Goal: Information Seeking & Learning: Learn about a topic

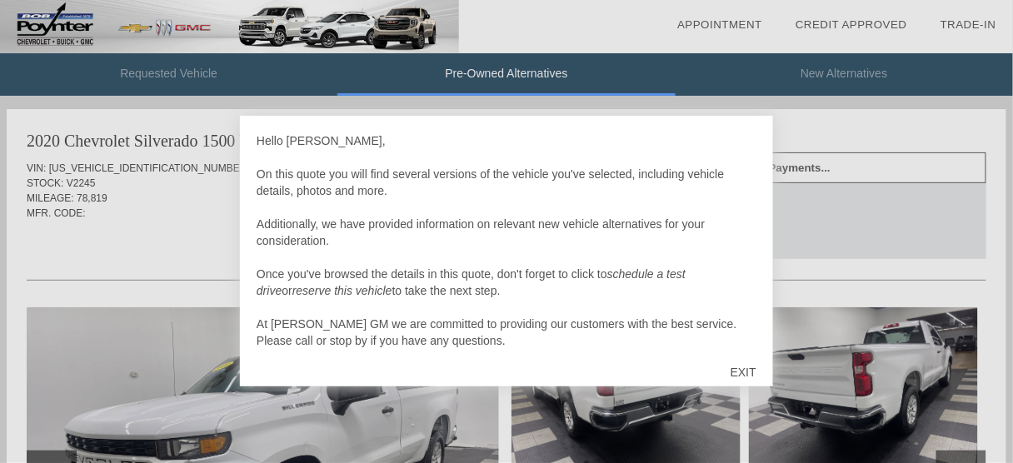
click at [735, 368] on div "EXIT" at bounding box center [743, 372] width 59 height 50
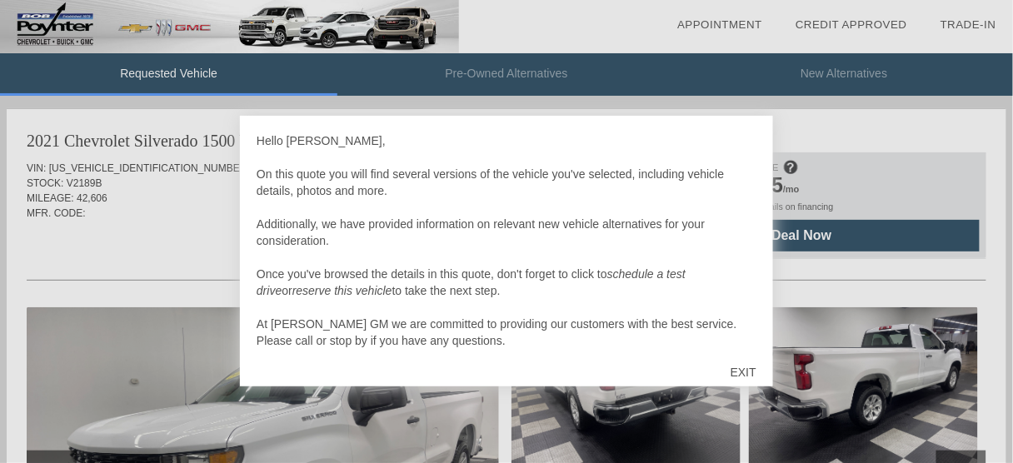
click at [746, 371] on div "EXIT" at bounding box center [743, 372] width 59 height 50
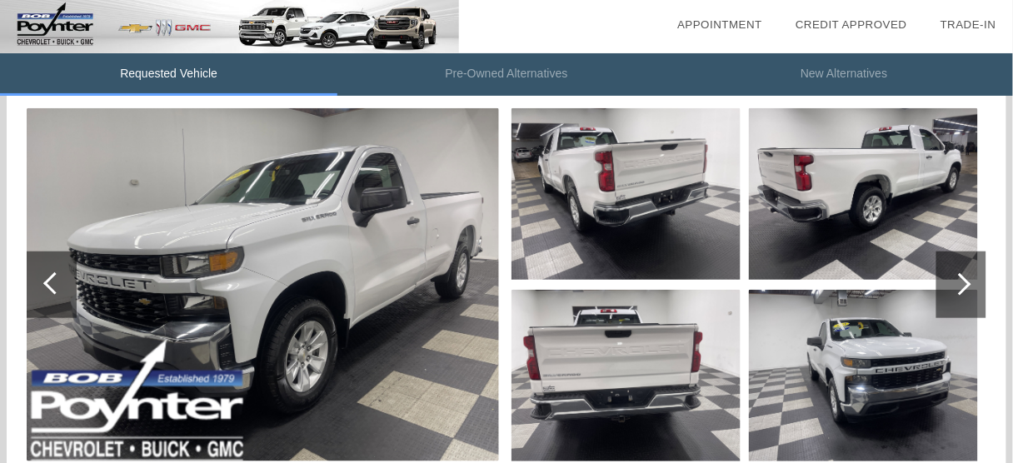
scroll to position [192, 0]
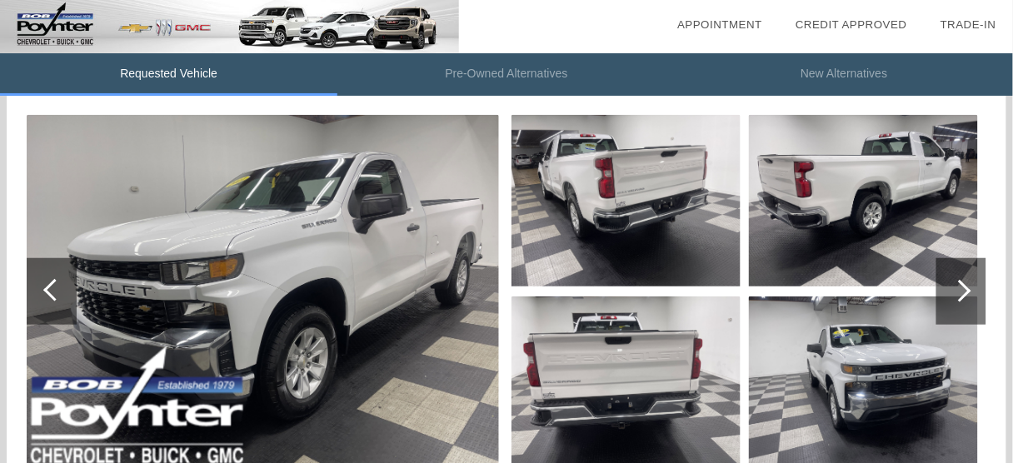
drag, startPoint x: 1018, startPoint y: 77, endPoint x: 958, endPoint y: 137, distance: 84.2
click at [964, 290] on div at bounding box center [960, 291] width 22 height 22
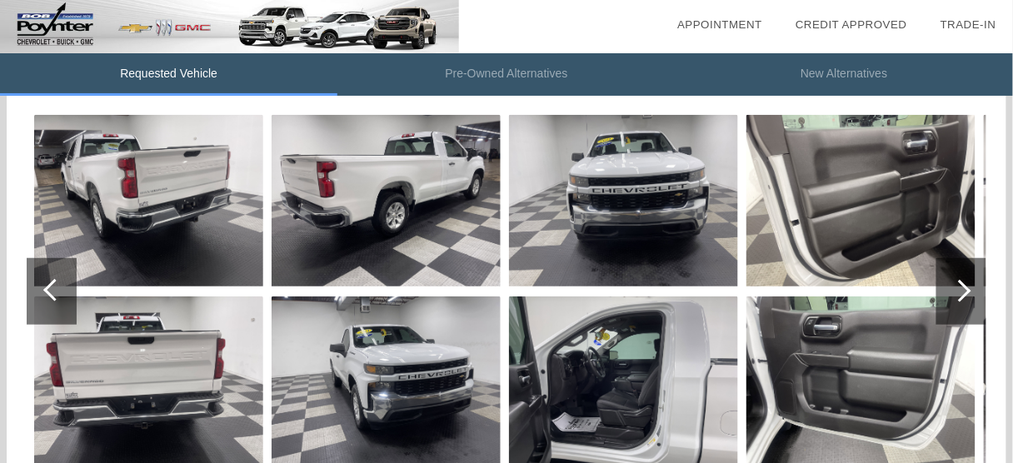
click at [964, 290] on div at bounding box center [960, 291] width 22 height 22
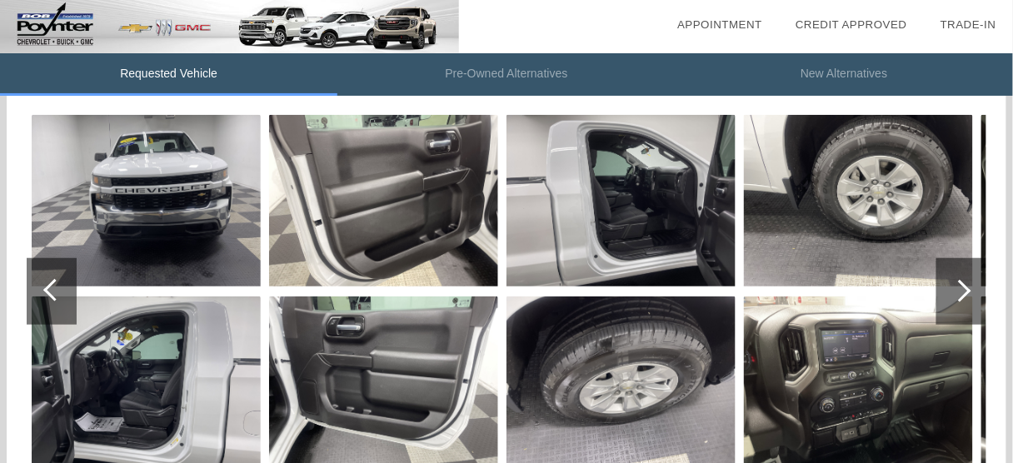
click at [964, 290] on div at bounding box center [960, 291] width 22 height 22
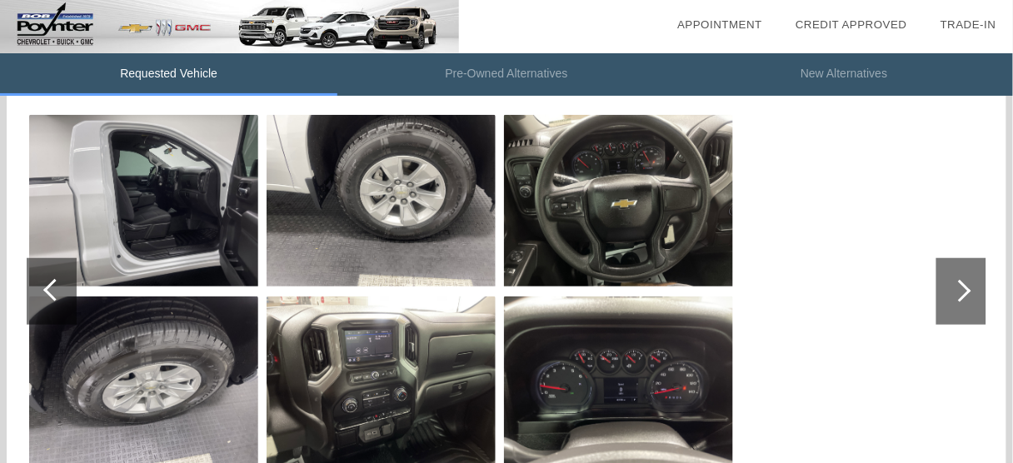
click at [964, 290] on div at bounding box center [960, 291] width 22 height 22
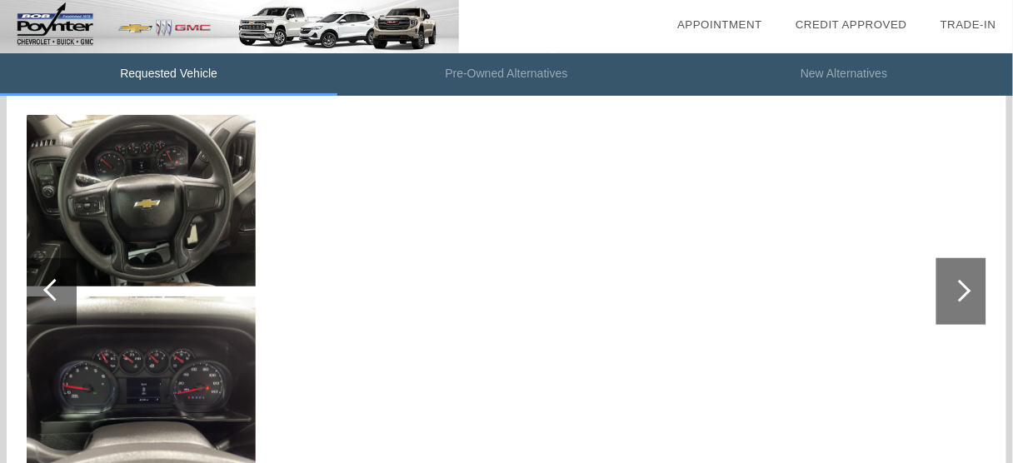
click at [964, 290] on div at bounding box center [960, 291] width 22 height 22
click at [246, 158] on img at bounding box center [141, 201] width 229 height 172
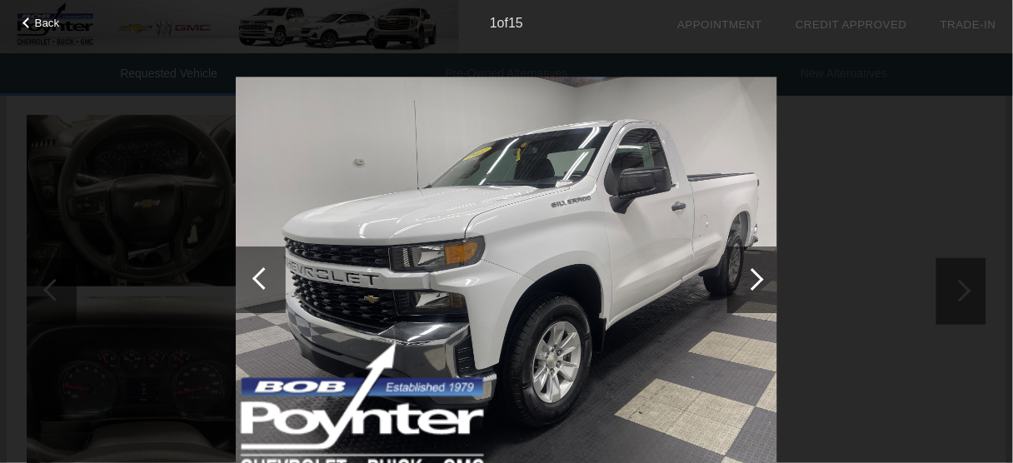
click at [252, 277] on div at bounding box center [261, 280] width 50 height 67
click at [255, 277] on div at bounding box center [263, 278] width 22 height 22
click at [37, 23] on span "Back" at bounding box center [47, 23] width 25 height 12
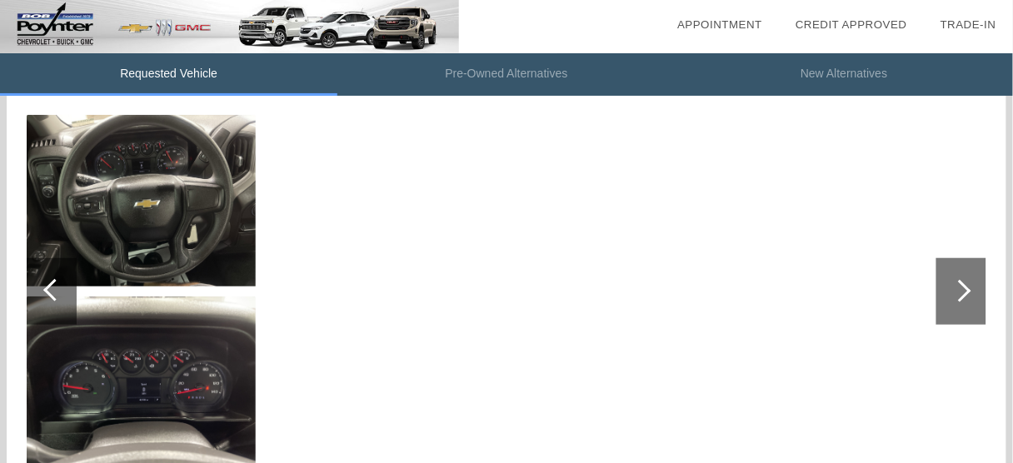
click at [53, 290] on div at bounding box center [54, 290] width 22 height 22
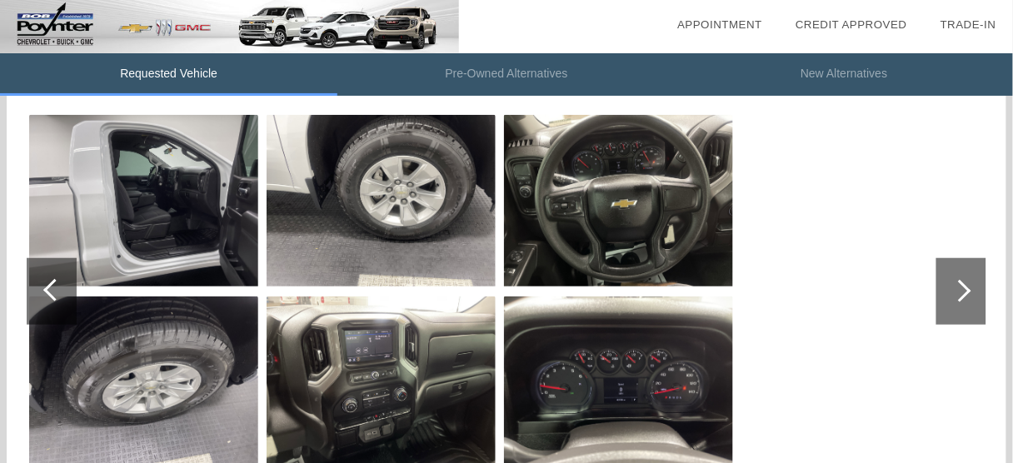
click at [53, 290] on div at bounding box center [54, 290] width 22 height 22
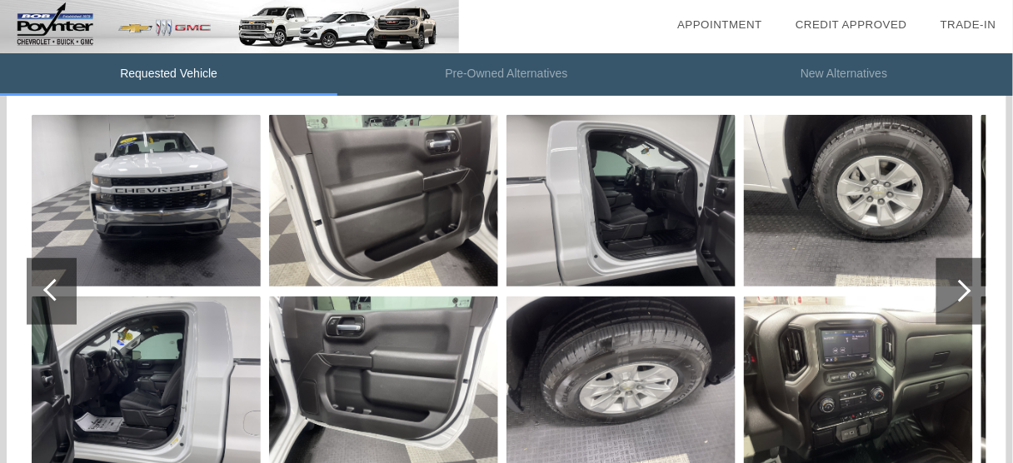
click at [53, 290] on div at bounding box center [54, 290] width 22 height 22
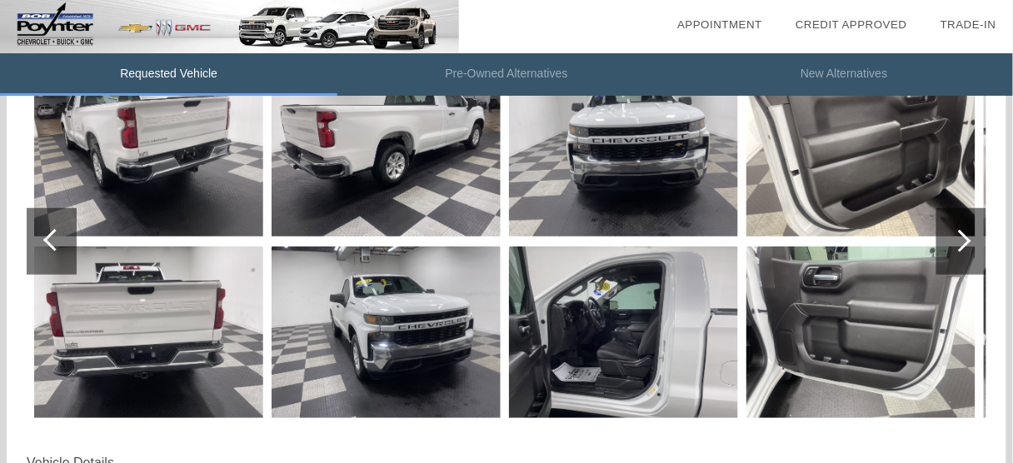
scroll to position [222, 0]
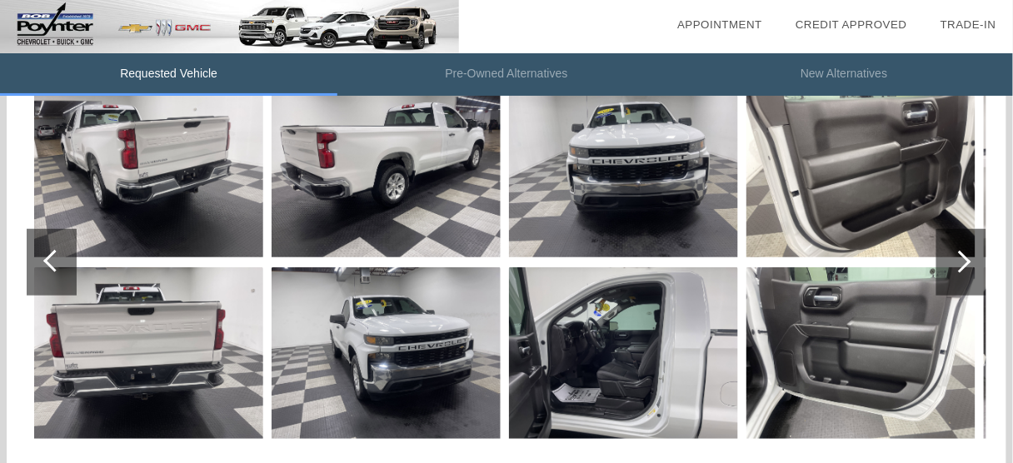
click at [958, 266] on div at bounding box center [960, 262] width 22 height 22
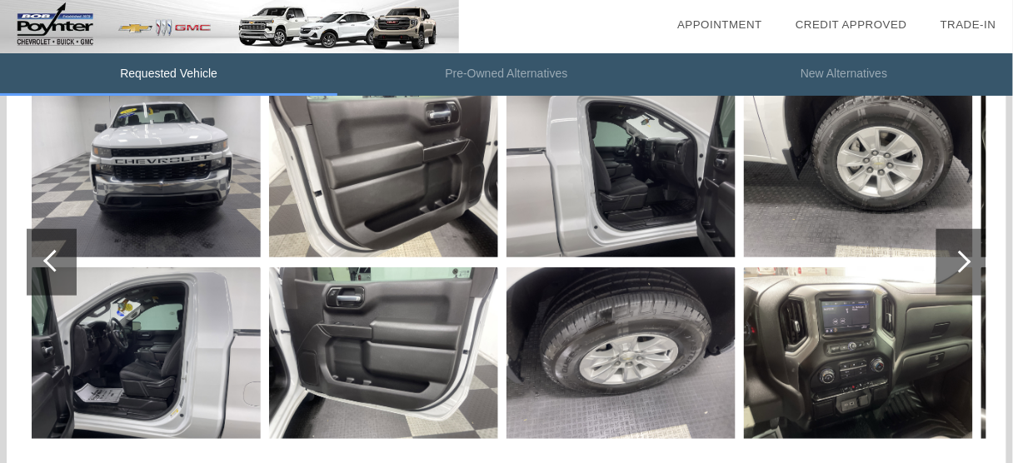
click at [958, 266] on div at bounding box center [960, 262] width 22 height 22
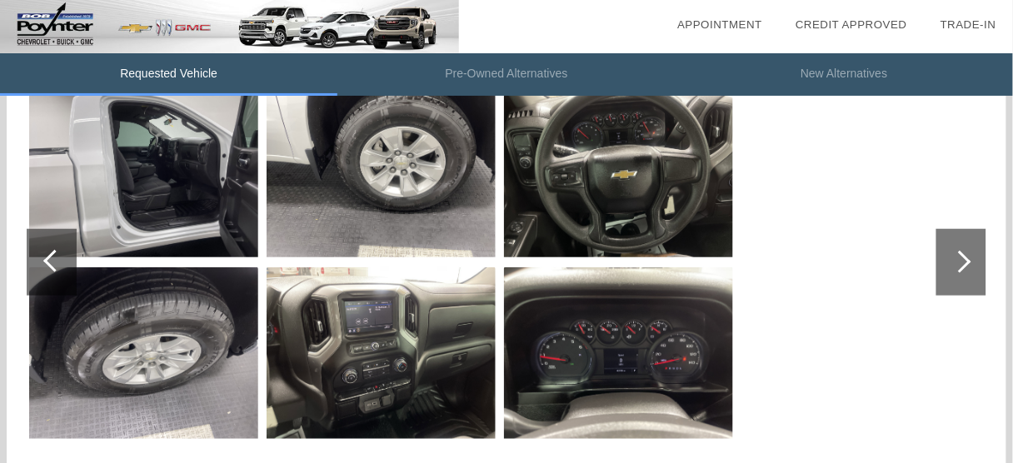
drag, startPoint x: 958, startPoint y: 266, endPoint x: 922, endPoint y: 318, distance: 63.5
drag, startPoint x: 922, startPoint y: 318, endPoint x: 962, endPoint y: 262, distance: 68.6
click at [962, 262] on div at bounding box center [960, 262] width 22 height 22
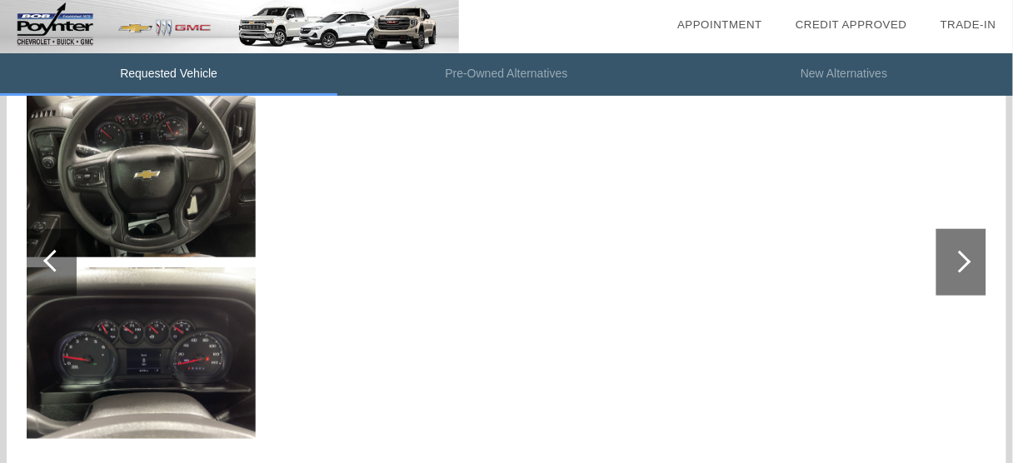
click at [46, 257] on div at bounding box center [54, 261] width 22 height 22
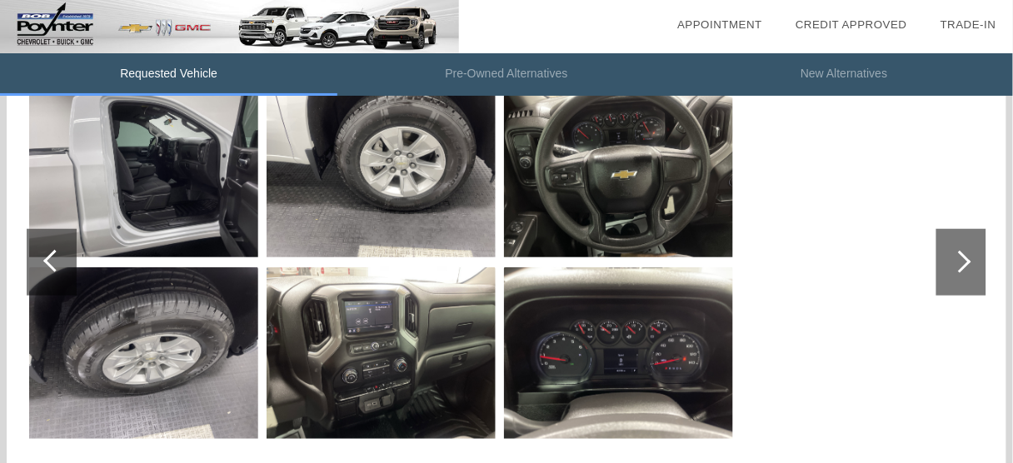
click at [46, 257] on div at bounding box center [54, 261] width 22 height 22
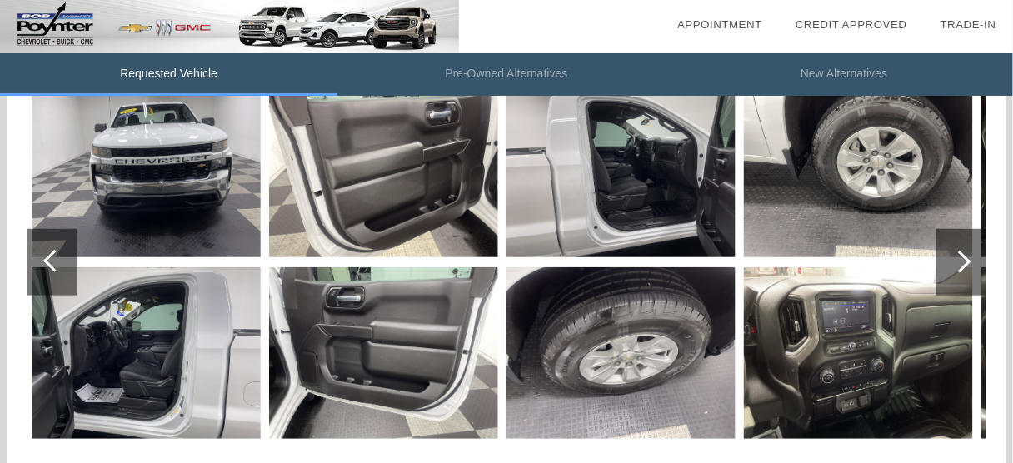
click at [46, 257] on div at bounding box center [54, 261] width 22 height 22
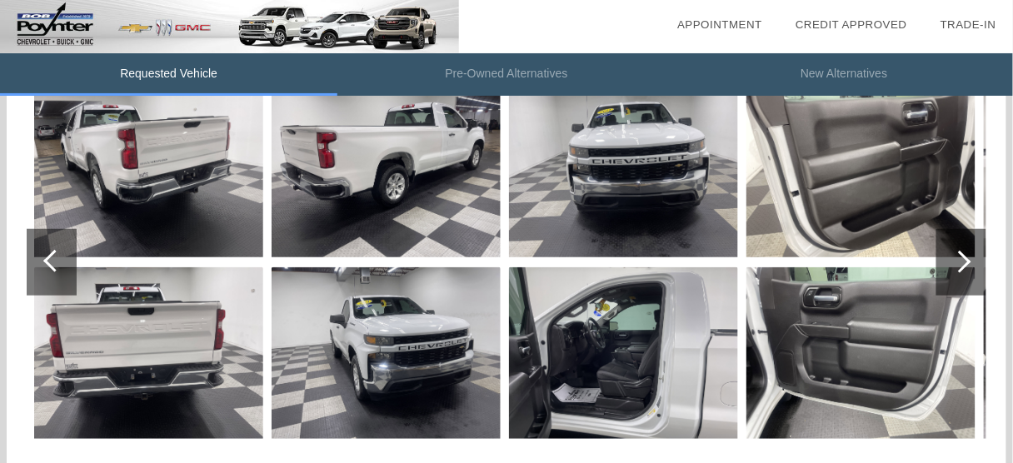
click at [46, 257] on div at bounding box center [54, 261] width 22 height 22
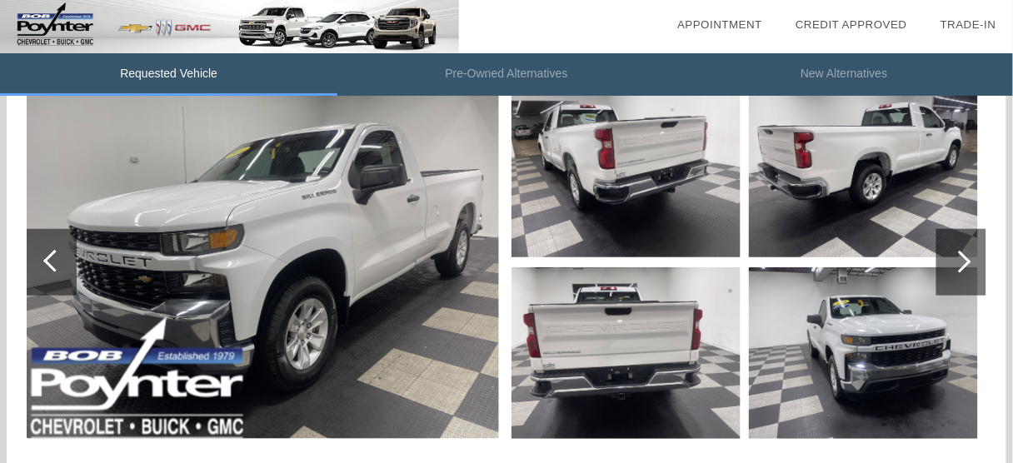
click at [37, 268] on div at bounding box center [52, 262] width 50 height 67
